Goal: Navigation & Orientation: Find specific page/section

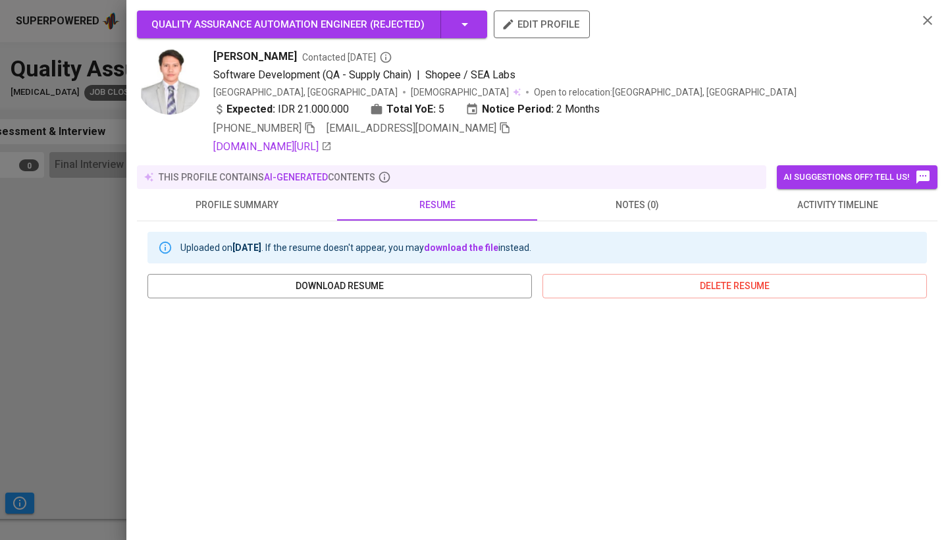
click at [928, 16] on icon "button" at bounding box center [928, 21] width 16 height 16
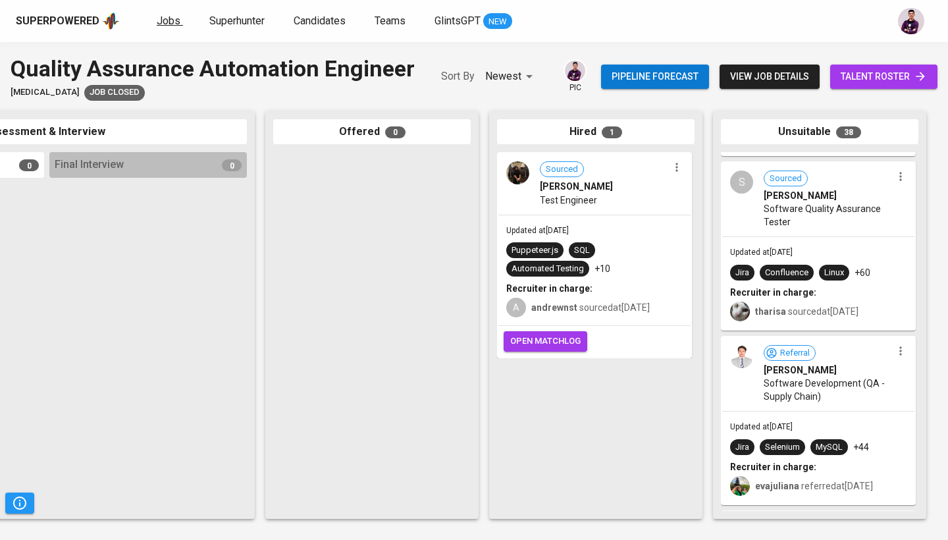
click at [159, 24] on span "Jobs" at bounding box center [169, 20] width 24 height 13
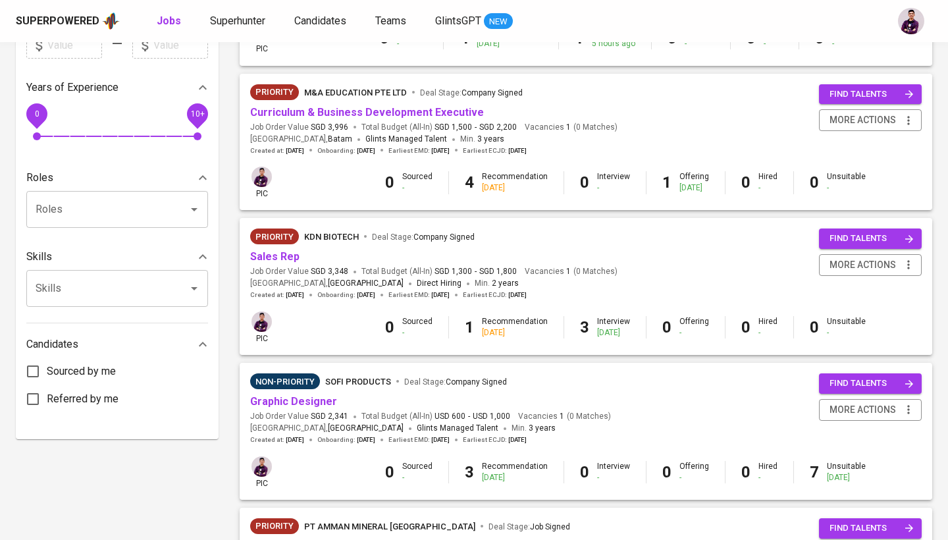
scroll to position [414, 0]
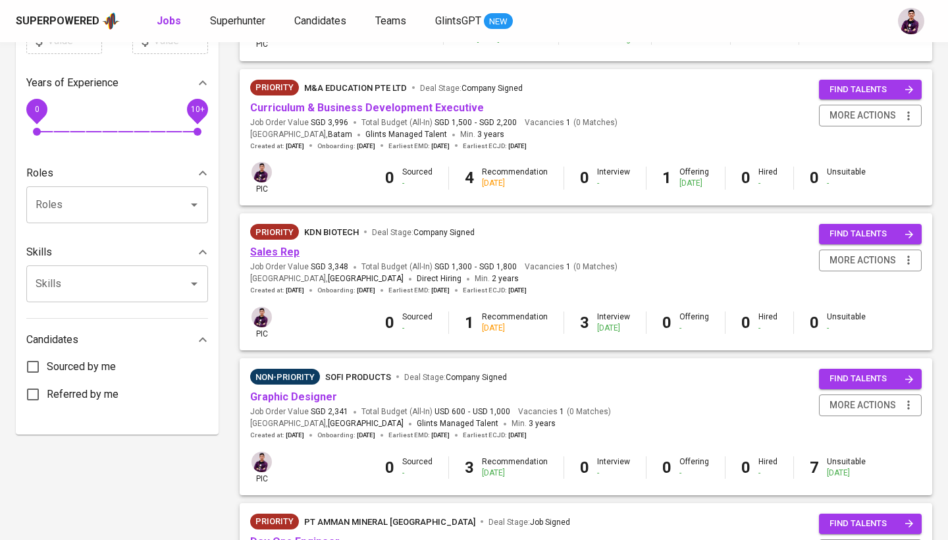
click at [288, 252] on link "Sales Rep" at bounding box center [274, 252] width 49 height 13
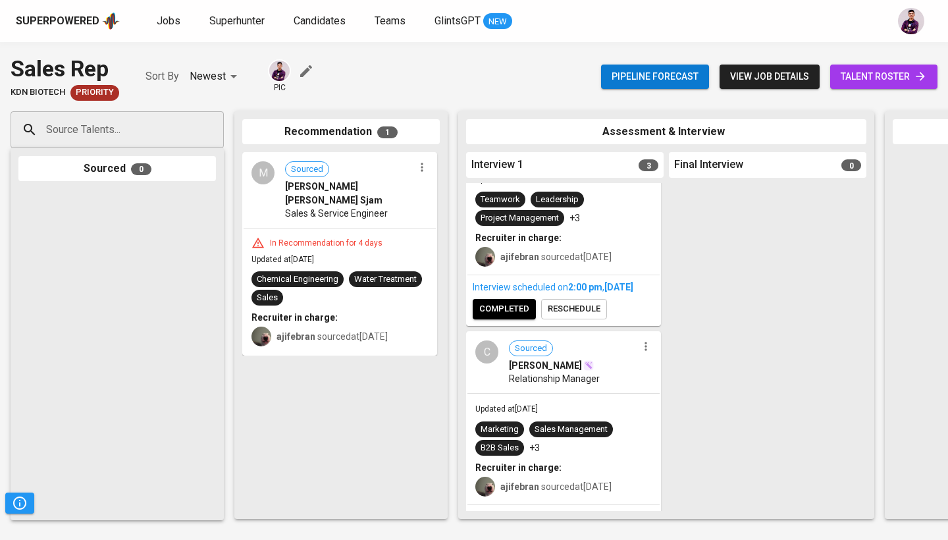
scroll to position [82, 0]
click at [487, 363] on div "C" at bounding box center [487, 351] width 23 height 23
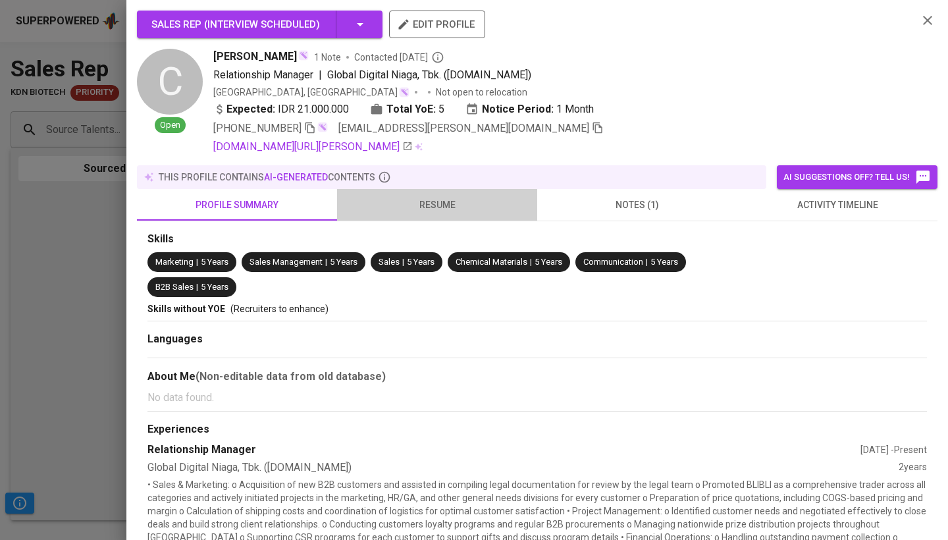
click at [447, 196] on button "resume" at bounding box center [437, 205] width 200 height 32
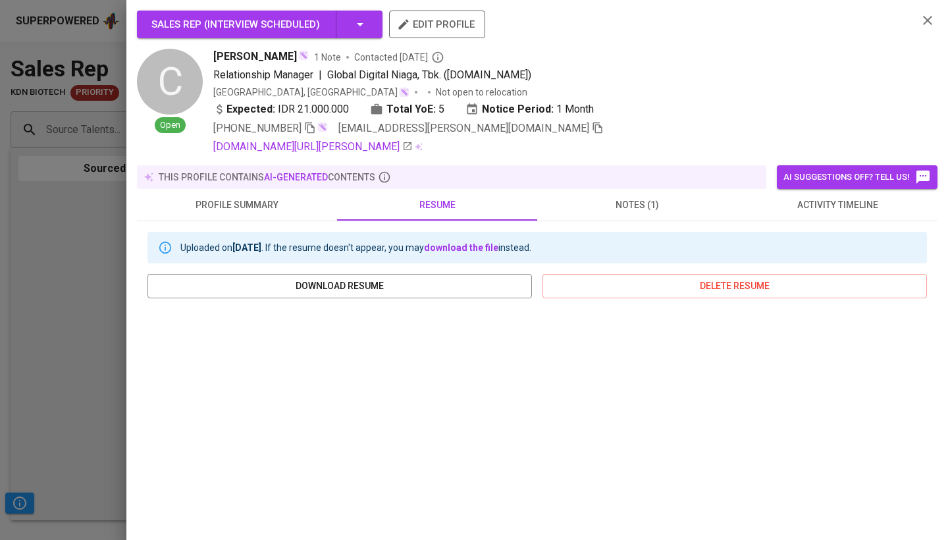
scroll to position [0, 0]
click at [927, 18] on icon "button" at bounding box center [928, 21] width 16 height 16
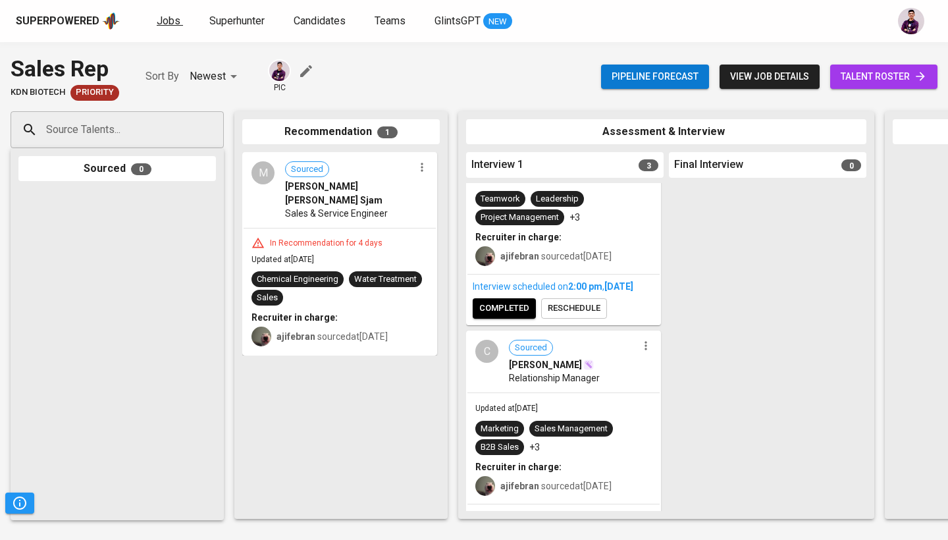
click at [169, 25] on span "Jobs" at bounding box center [169, 20] width 24 height 13
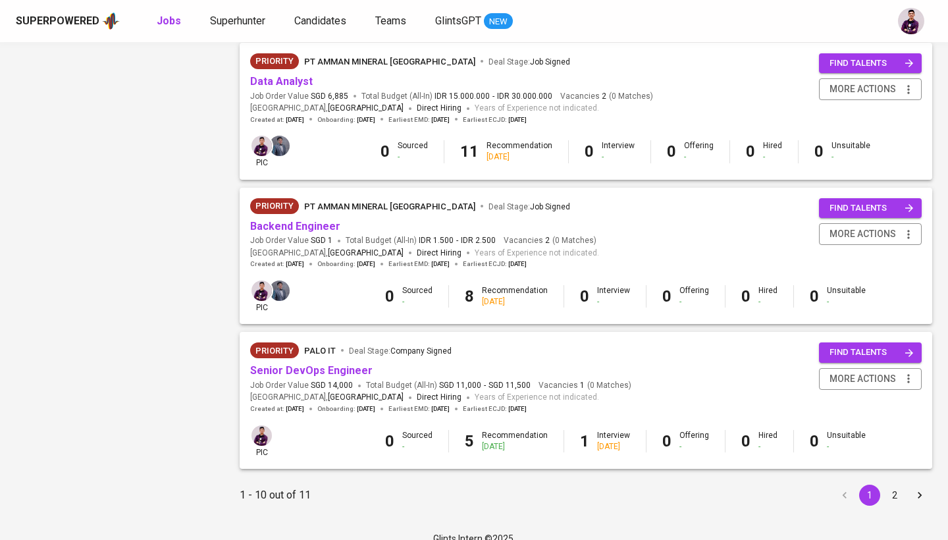
scroll to position [1162, 0]
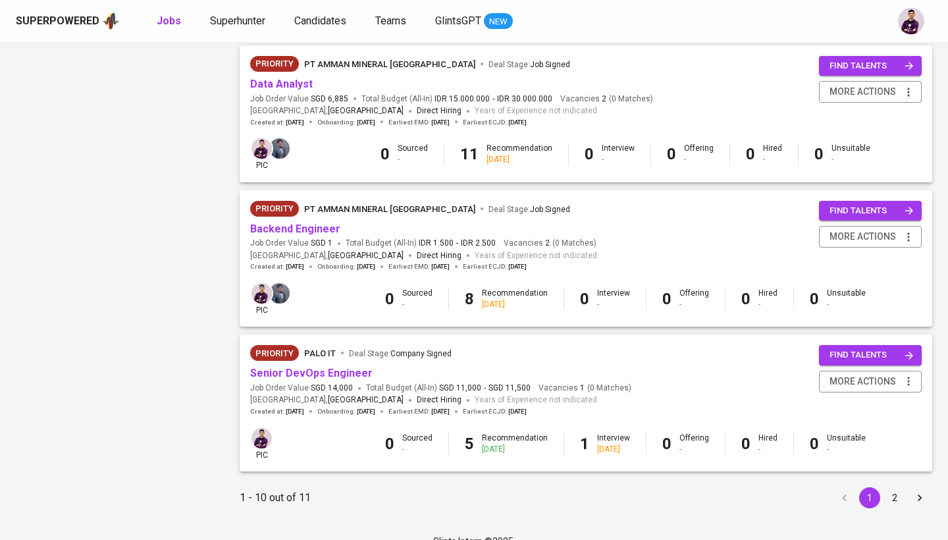
click at [896, 487] on button "2" at bounding box center [895, 497] width 21 height 21
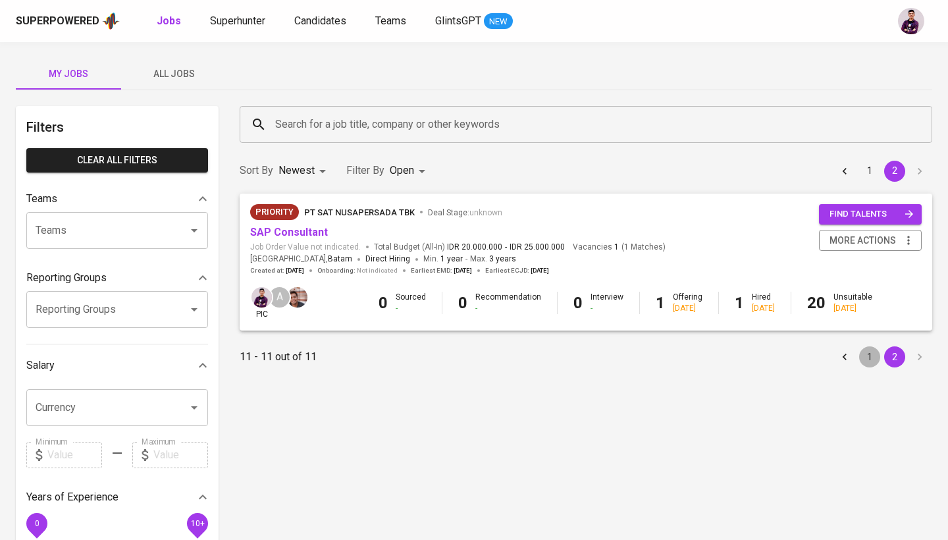
click at [876, 354] on button "1" at bounding box center [870, 356] width 21 height 21
